Goal: Obtain resource: Download file/media

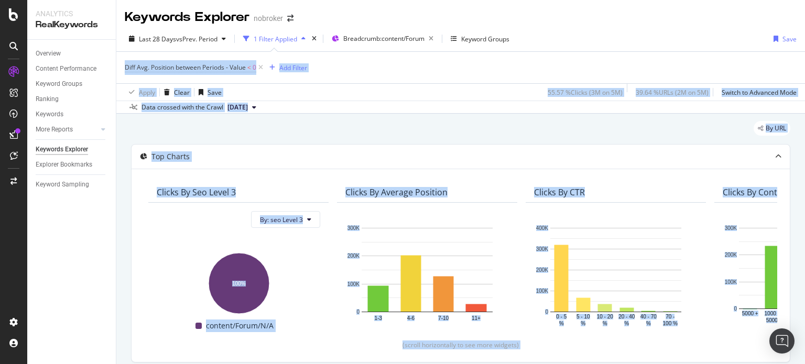
drag, startPoint x: 0, startPoint y: 0, endPoint x: 804, endPoint y: 39, distance: 805.4
click at [804, 39] on div "Keywords Explorer nobroker Last 28 Days vs Prev. Period 1 Filter Applied Breadc…" at bounding box center [460, 182] width 689 height 364
click at [346, 95] on div "Apply Clear Save 55.57 % Clicks ( 3M on 5M ) 39.64 % URLs ( 2M on 5M ) Switch t…" at bounding box center [460, 91] width 689 height 17
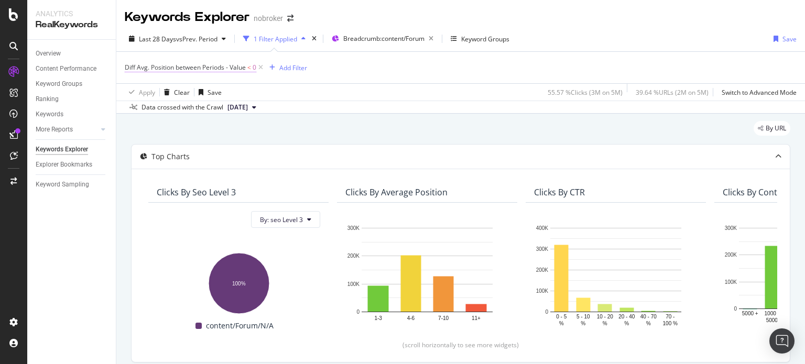
click at [214, 67] on span "Diff Avg. Position between Periods - Value" at bounding box center [185, 67] width 121 height 9
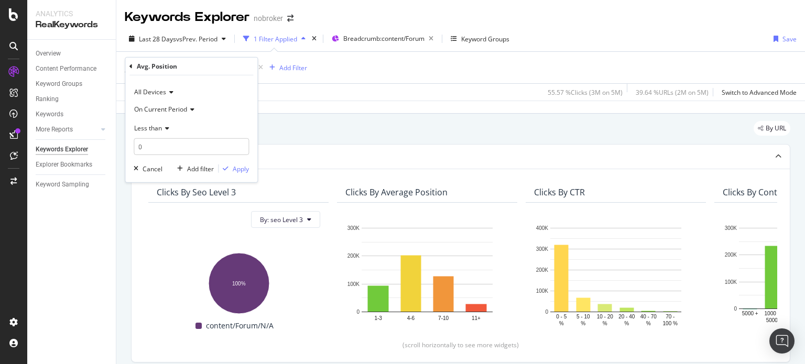
click at [173, 108] on span "On Current Period" at bounding box center [160, 108] width 53 height 9
click at [192, 171] on span "Diff. Between Period - value" at bounding box center [179, 171] width 81 height 9
click at [172, 140] on input "0" at bounding box center [191, 146] width 115 height 17
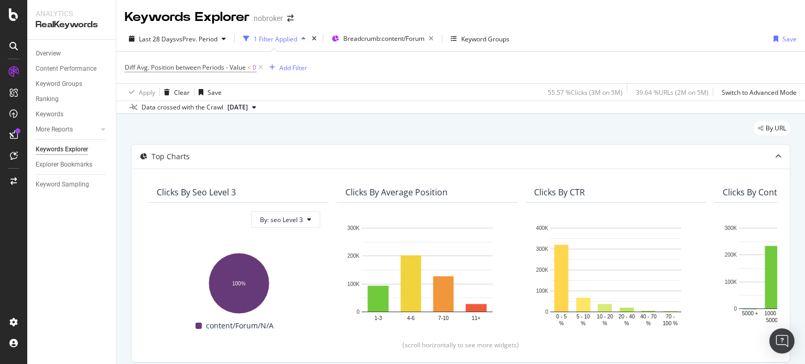
click at [329, 90] on div "Apply Clear Save 55.57 % Clicks ( 3M on 5M ) 39.64 % URLs ( 2M on 5M ) Switch t…" at bounding box center [460, 91] width 689 height 17
click at [264, 69] on icon at bounding box center [260, 67] width 9 height 10
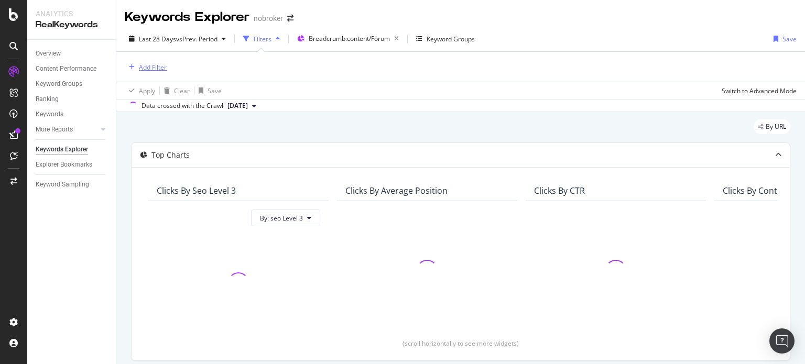
click at [158, 73] on button "Add Filter" at bounding box center [146, 67] width 42 height 13
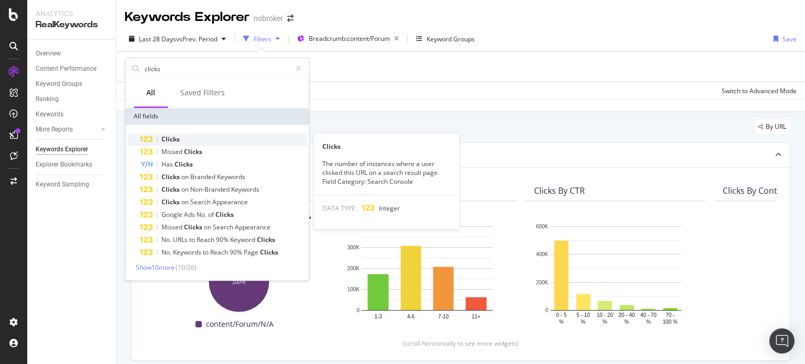
type input "clicks"
click at [182, 137] on div "Clicks" at bounding box center [223, 139] width 167 height 13
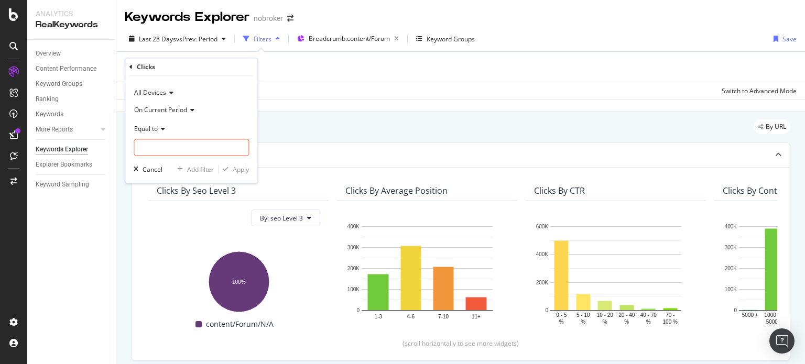
click at [178, 106] on span "On Current Period" at bounding box center [160, 109] width 53 height 9
click at [171, 168] on span "Diff. Between Period - value" at bounding box center [179, 172] width 81 height 9
click at [157, 148] on input "number" at bounding box center [191, 147] width 115 height 17
click at [147, 130] on span "Equal to" at bounding box center [146, 128] width 24 height 9
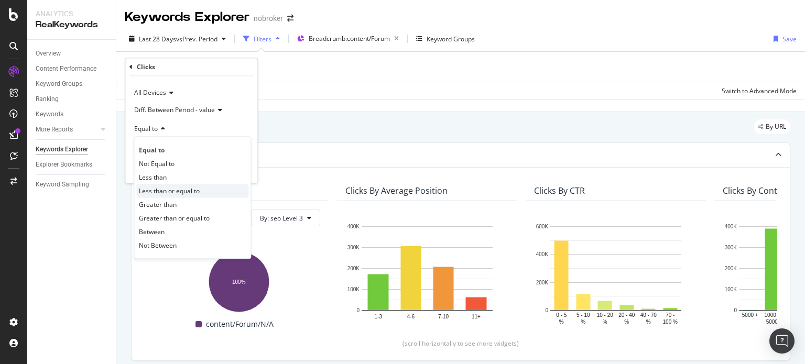
click at [158, 192] on span "Less than or equal to" at bounding box center [169, 191] width 61 height 9
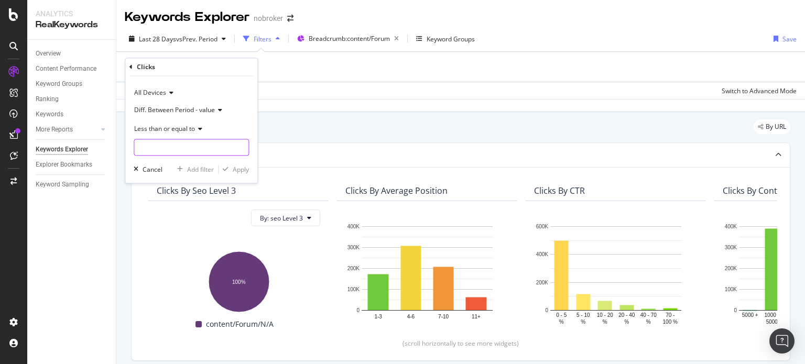
click at [152, 152] on input "number" at bounding box center [191, 147] width 115 height 17
type input "0"
click at [236, 172] on div "Apply" at bounding box center [241, 169] width 16 height 9
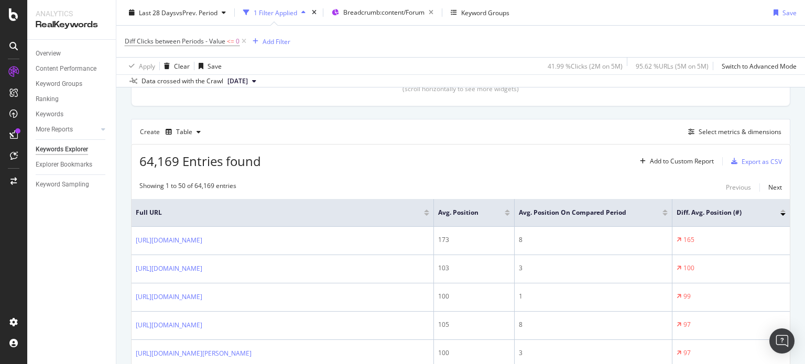
scroll to position [238, 0]
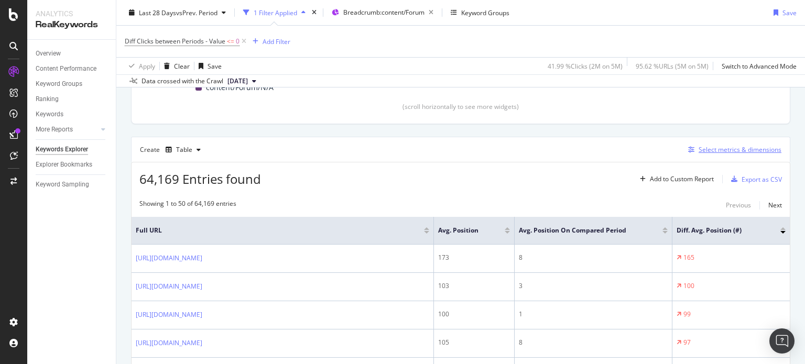
click at [704, 144] on div "Select metrics & dimensions" at bounding box center [732, 150] width 97 height 12
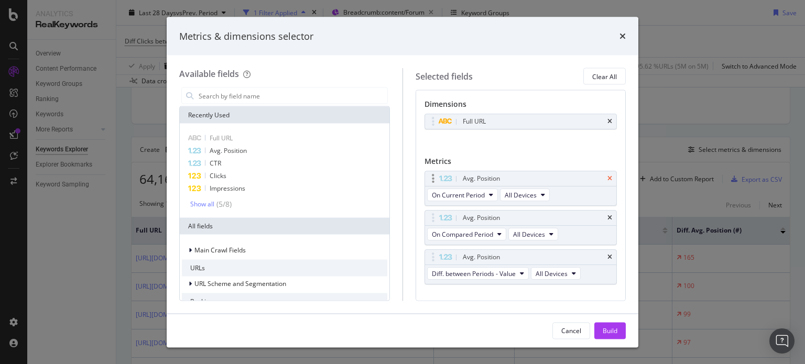
click at [607, 180] on icon "times" at bounding box center [609, 179] width 5 height 6
click at [604, 213] on div "Avg. Position" at bounding box center [533, 218] width 145 height 10
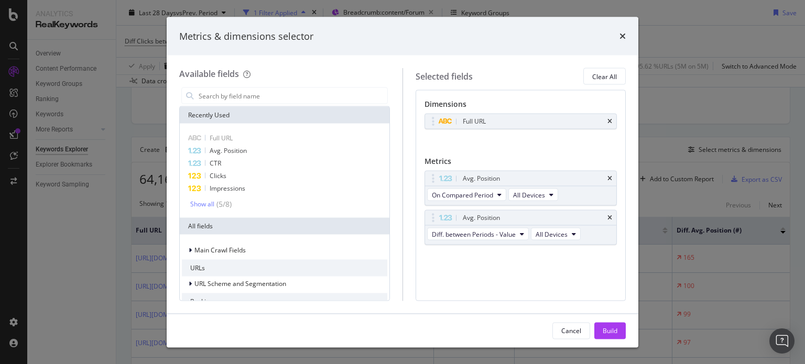
click at [604, 180] on div "Avg. Position" at bounding box center [533, 178] width 145 height 10
click at [611, 180] on icon "times" at bounding box center [609, 179] width 5 height 6
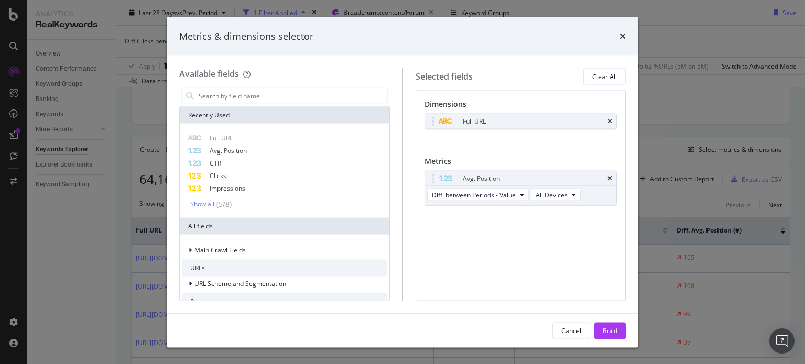
click at [611, 180] on icon "times" at bounding box center [609, 179] width 5 height 6
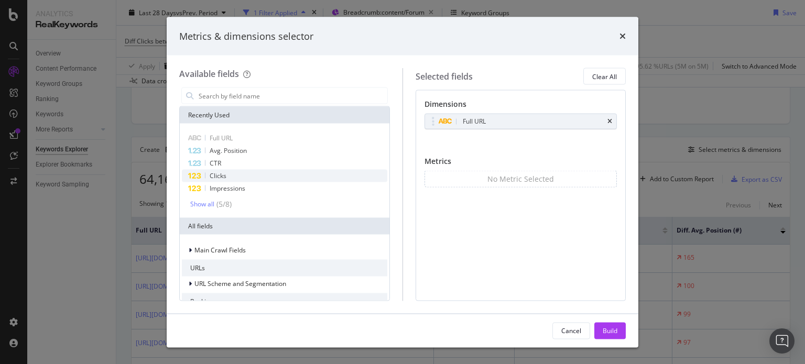
click at [222, 180] on span "Clicks" at bounding box center [218, 175] width 17 height 9
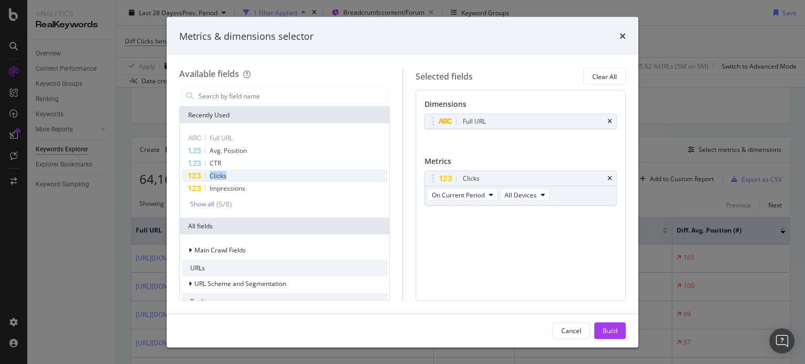
click at [222, 180] on span "Clicks" at bounding box center [218, 175] width 17 height 9
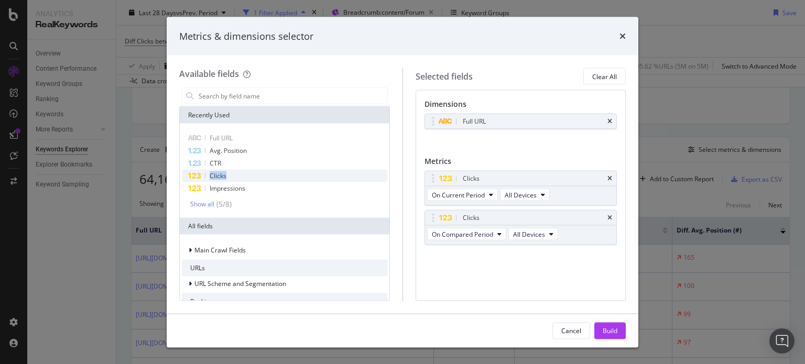
click at [222, 180] on span "Clicks" at bounding box center [218, 175] width 17 height 9
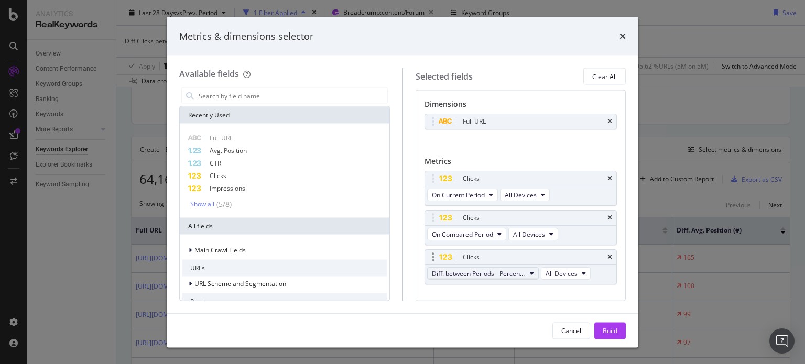
click at [495, 270] on span "Diff. between Periods - Percentage" at bounding box center [479, 273] width 94 height 9
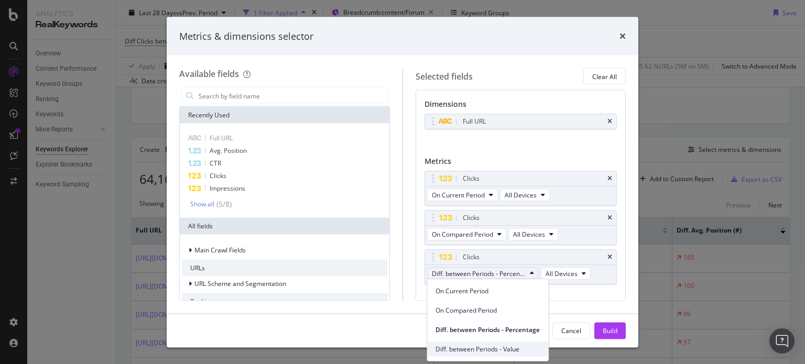
click at [493, 350] on span "Diff. between Periods - Value" at bounding box center [487, 349] width 104 height 9
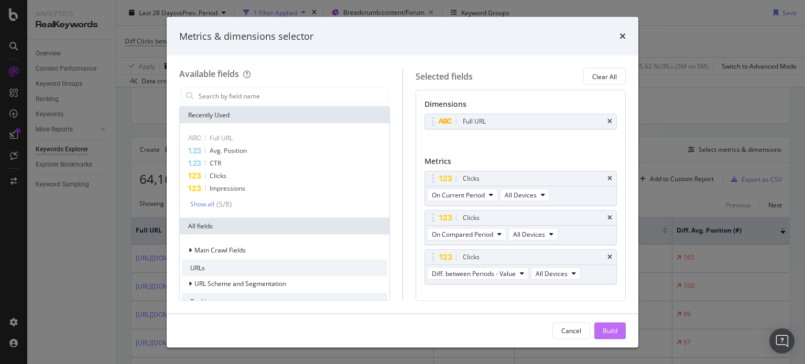
click at [613, 332] on div "Build" at bounding box center [610, 330] width 15 height 9
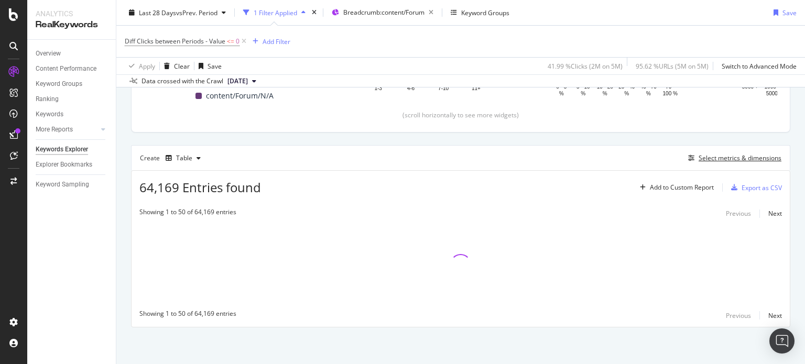
scroll to position [229, 0]
click at [613, 332] on div "By URL Top Charts Clicks By seo Level 3 By: seo Level 3 Hold CTRL while clickin…" at bounding box center [460, 125] width 689 height 481
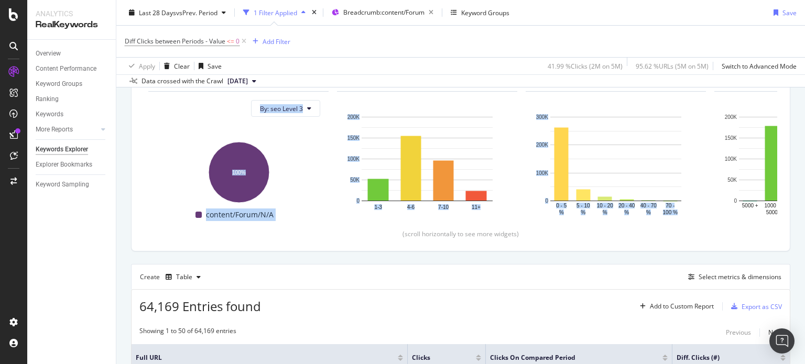
scroll to position [102, 0]
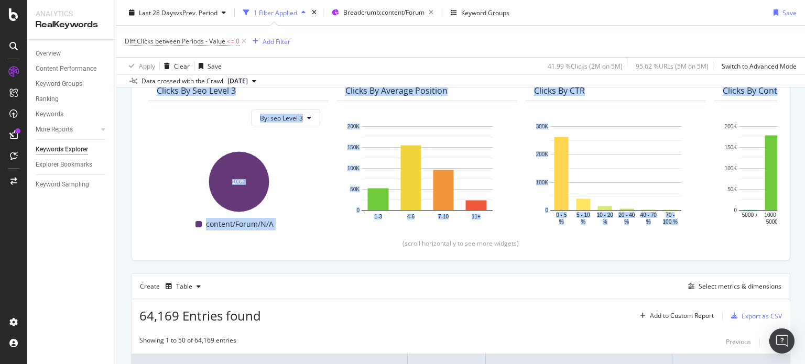
drag, startPoint x: 804, startPoint y: 80, endPoint x: 804, endPoint y: 58, distance: 22.0
click at [804, 58] on div "Keywords Explorer nobroker Last 28 Days vs Prev. Period 1 Filter Applied Breadc…" at bounding box center [460, 182] width 689 height 364
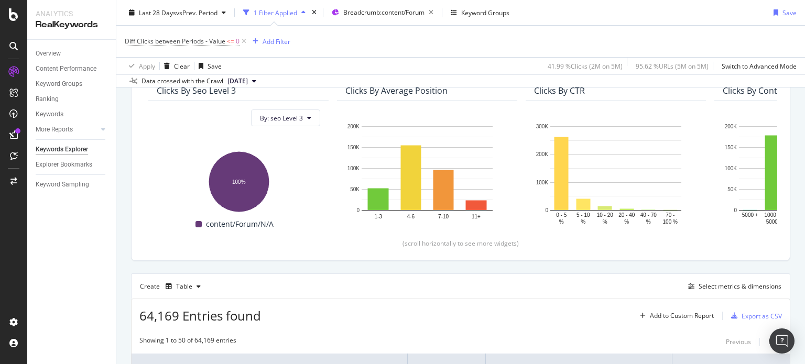
click at [804, 58] on div "Keywords Explorer nobroker Last 28 Days vs Prev. Period 1 Filter Applied Breadc…" at bounding box center [460, 182] width 689 height 364
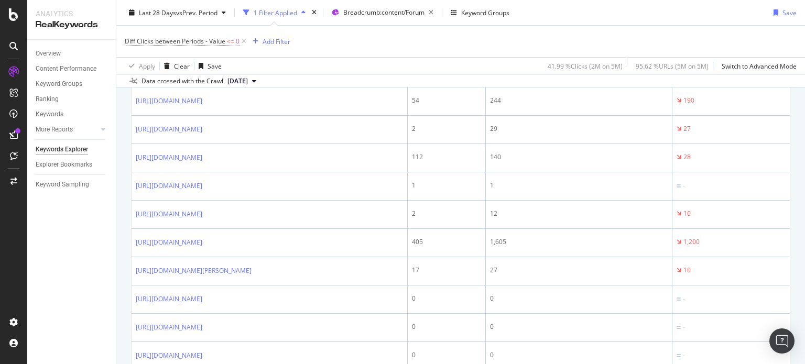
scroll to position [510, 0]
click at [207, 47] on span "Diff Clicks between Periods - Value <= 0" at bounding box center [187, 41] width 124 height 15
click at [194, 40] on span "Diff Clicks between Periods - Value" at bounding box center [175, 41] width 101 height 9
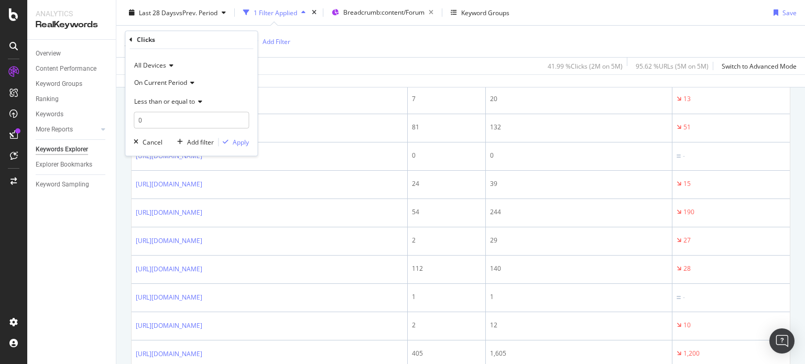
click at [173, 101] on span "Less than or equal to" at bounding box center [164, 101] width 61 height 9
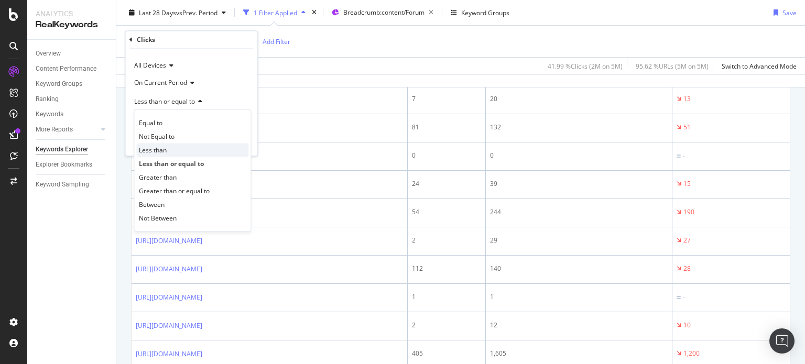
click at [160, 151] on span "Less than" at bounding box center [153, 150] width 28 height 9
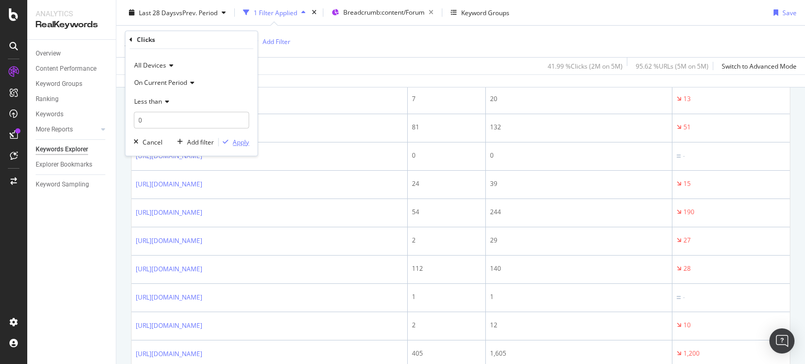
click at [245, 142] on div "Apply" at bounding box center [241, 142] width 16 height 9
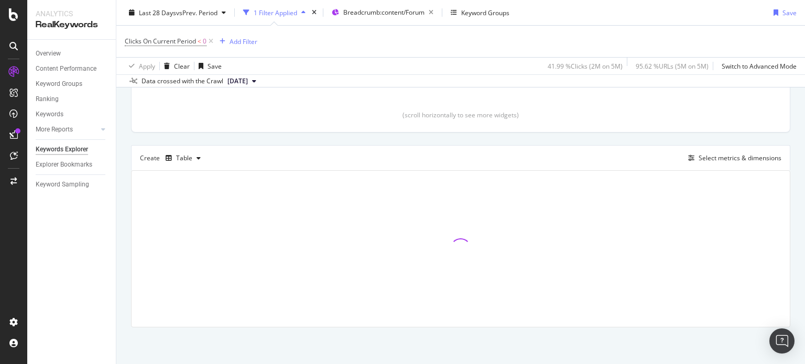
scroll to position [229, 0]
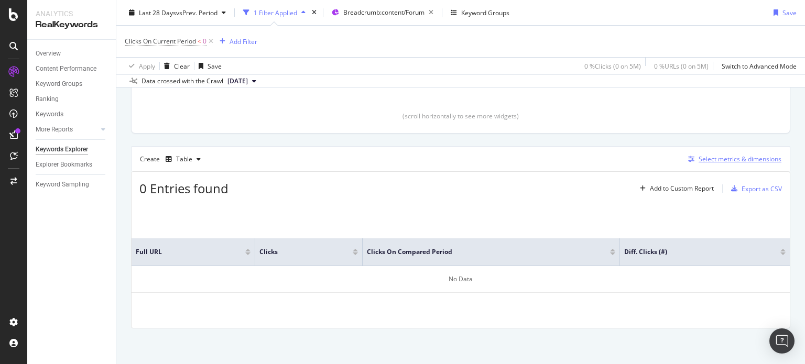
click at [710, 158] on div "Select metrics & dimensions" at bounding box center [740, 159] width 83 height 9
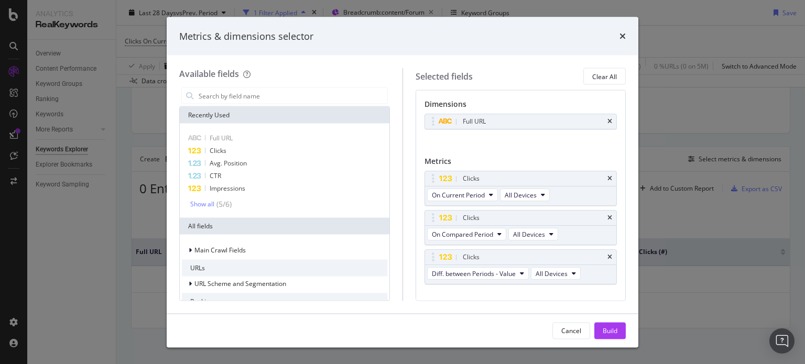
click at [644, 145] on div "Metrics & dimensions selector Available fields Recently Used Full URL Clicks Av…" at bounding box center [402, 182] width 805 height 364
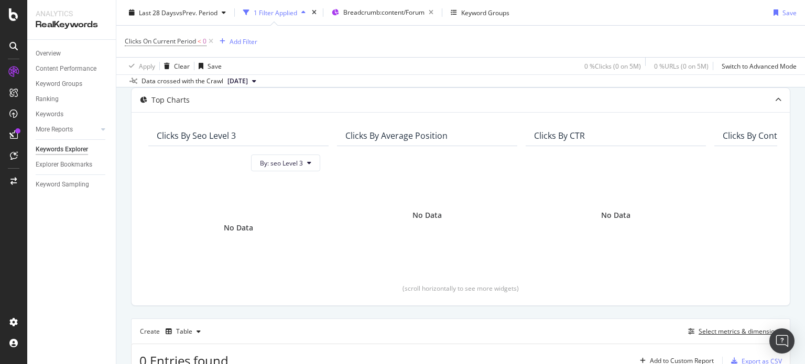
scroll to position [0, 0]
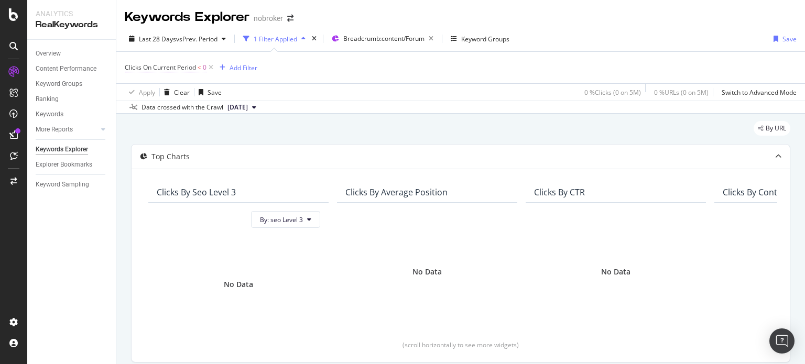
click at [171, 67] on span "Clicks On Current Period" at bounding box center [160, 67] width 71 height 9
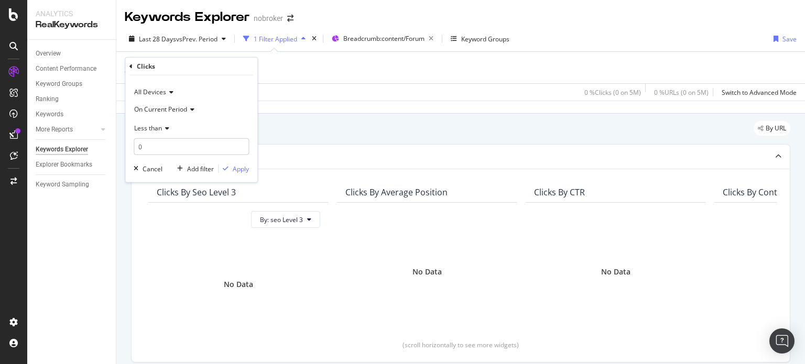
click at [147, 125] on span "Less than" at bounding box center [148, 127] width 28 height 9
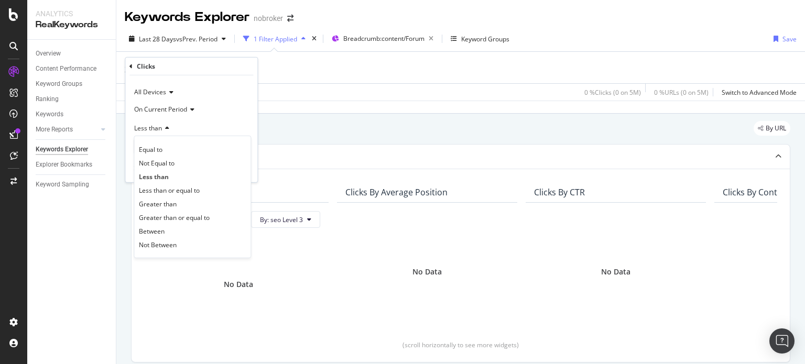
click at [204, 132] on div "Less than" at bounding box center [191, 127] width 115 height 17
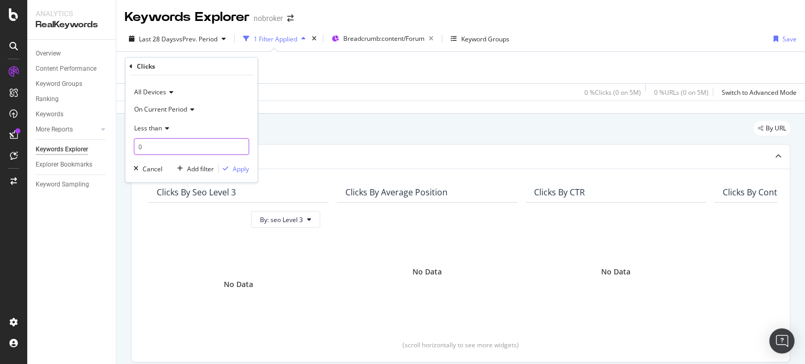
click at [151, 146] on input "0" at bounding box center [191, 146] width 115 height 17
click at [182, 104] on div "On Current Period" at bounding box center [191, 109] width 115 height 17
click at [170, 169] on span "Diff. Between Period - value" at bounding box center [179, 171] width 81 height 9
click at [238, 168] on div "Apply" at bounding box center [241, 168] width 16 height 9
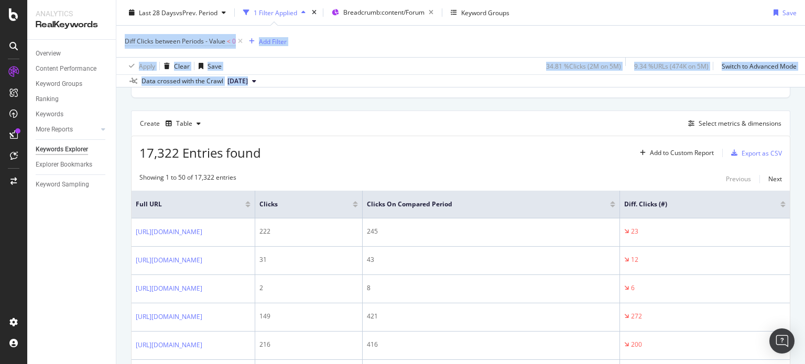
scroll to position [115, 0]
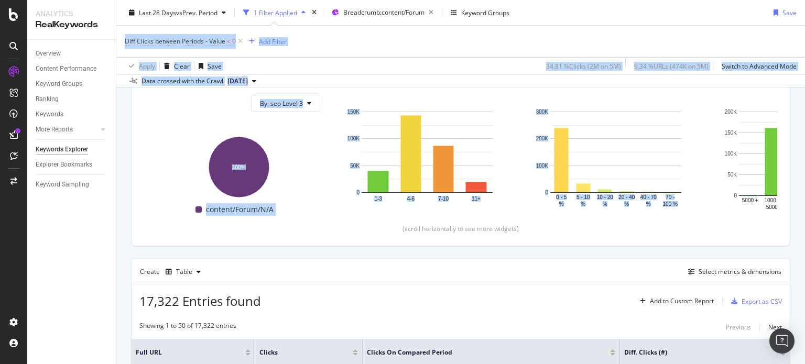
drag, startPoint x: 804, startPoint y: 29, endPoint x: 799, endPoint y: 41, distance: 13.4
click at [799, 41] on div "Keywords Explorer nobroker Last 28 Days vs Prev. Period 1 Filter Applied Breadc…" at bounding box center [460, 182] width 689 height 364
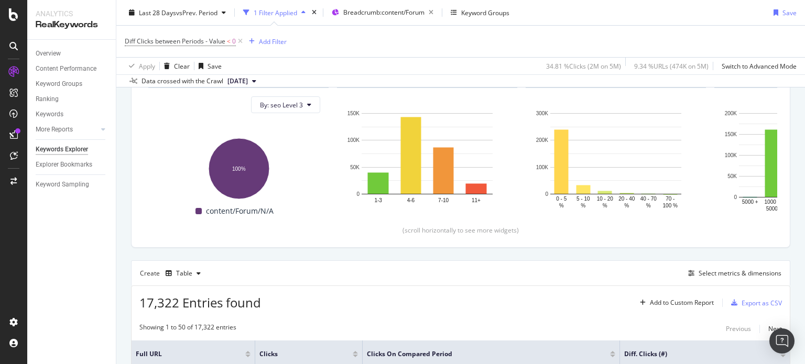
click at [573, 273] on div "Create Table Select metrics & dimensions" at bounding box center [460, 272] width 659 height 25
click at [752, 299] on div "Export as CSV" at bounding box center [762, 303] width 40 height 9
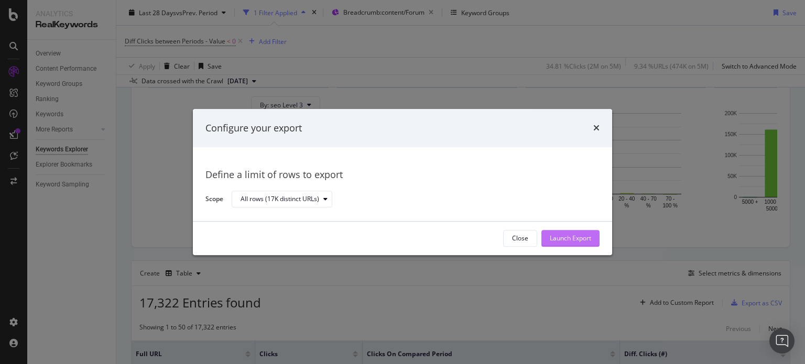
click at [565, 236] on div "Launch Export" at bounding box center [570, 238] width 41 height 9
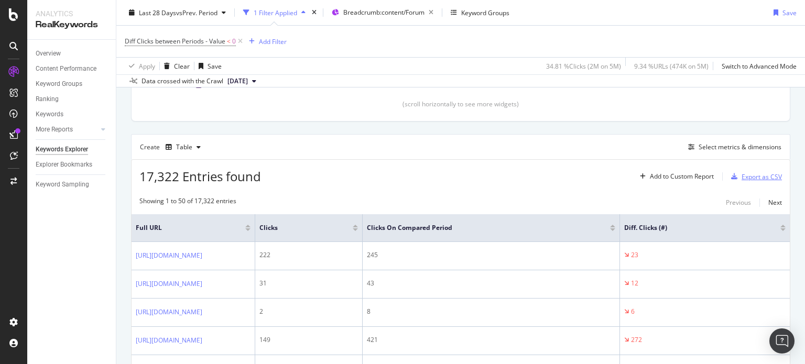
scroll to position [254, 0]
